Goal: Task Accomplishment & Management: Use online tool/utility

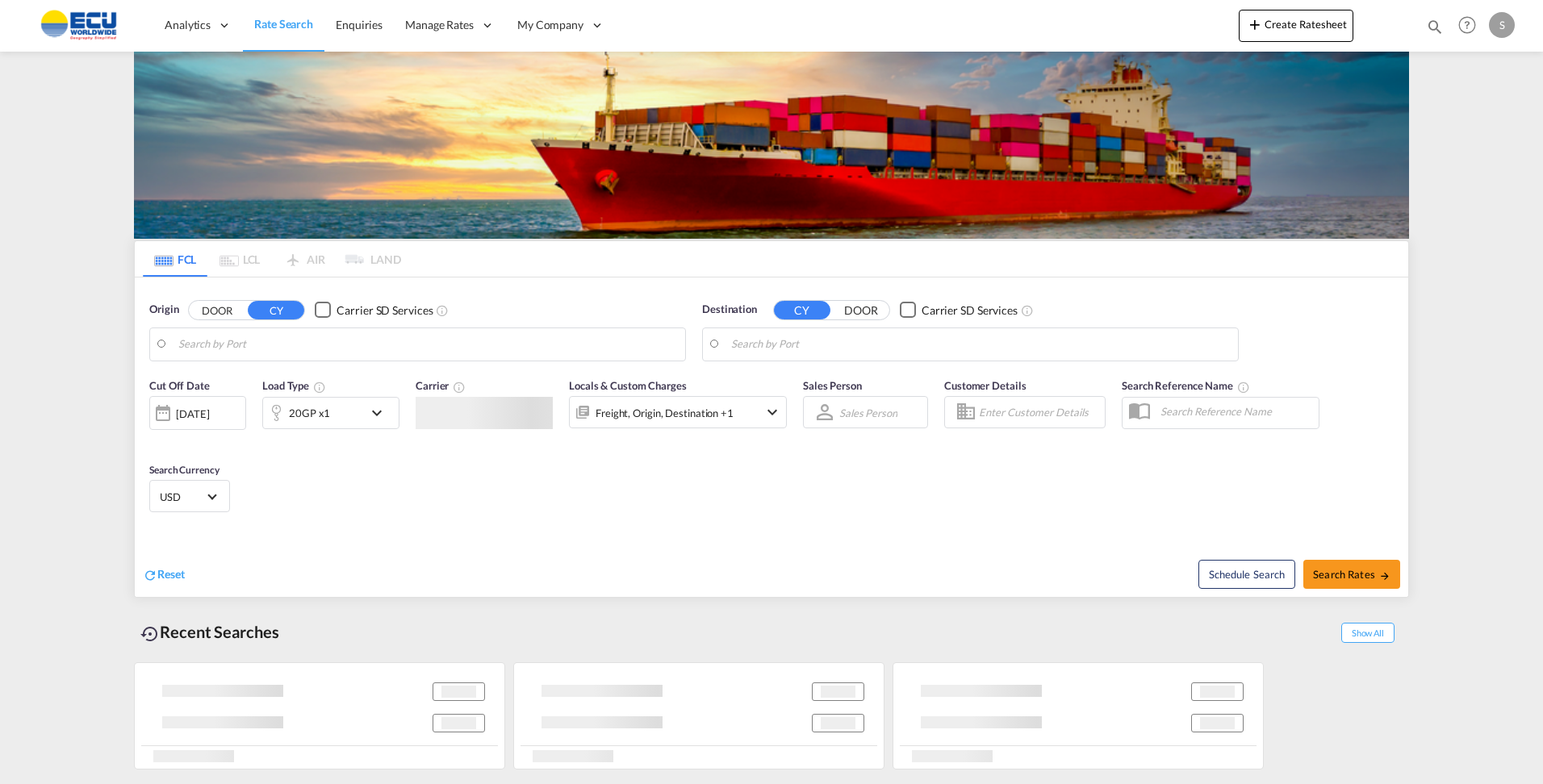
type input "[GEOGRAPHIC_DATA], [GEOGRAPHIC_DATA]"
